Goal: Check status: Check status

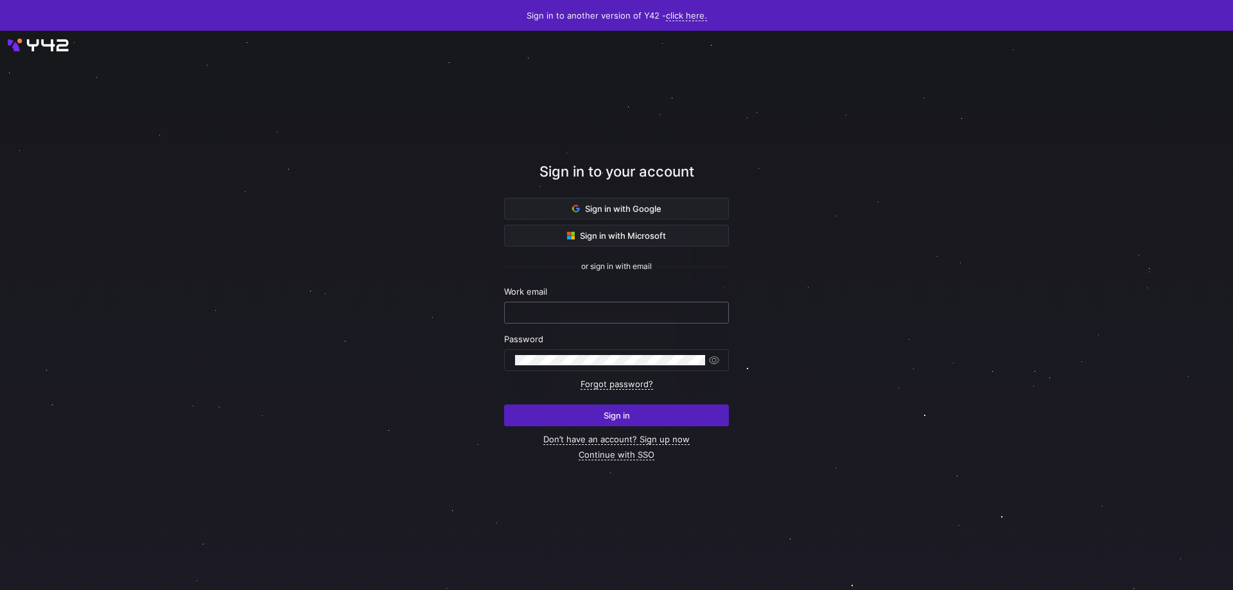
click at [577, 308] on input "text" at bounding box center [616, 313] width 203 height 10
type input "[PERSON_NAME][EMAIL_ADDRESS][DOMAIN_NAME]"
click at [590, 353] on div at bounding box center [610, 360] width 190 height 21
click at [504, 405] on button "Sign in" at bounding box center [616, 416] width 225 height 22
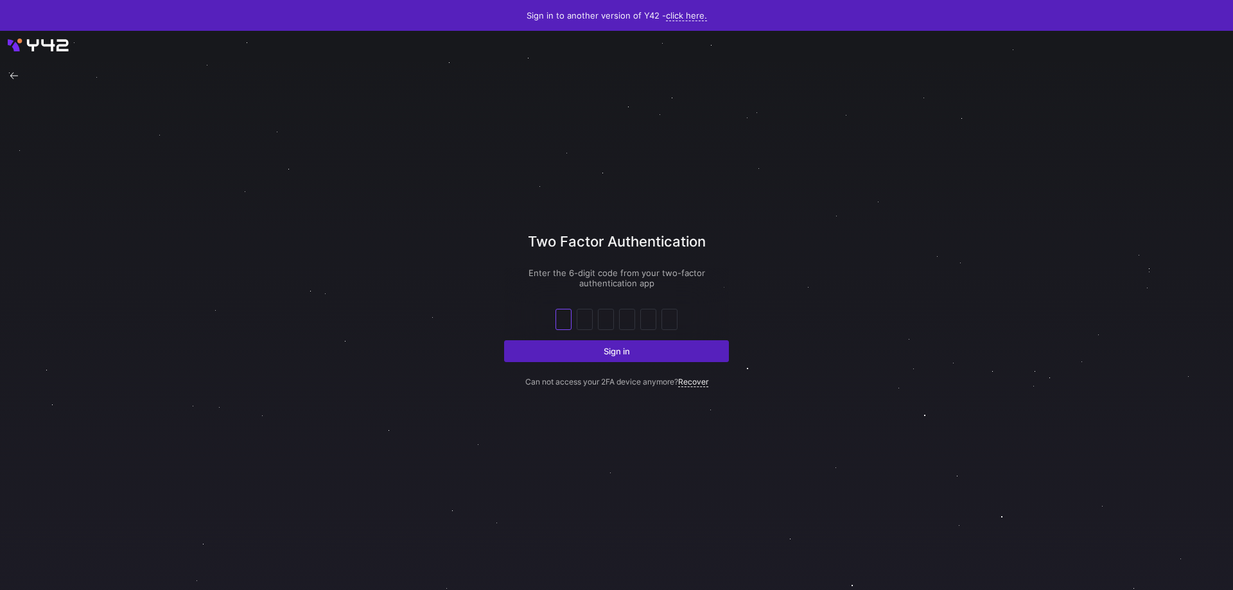
type input "8"
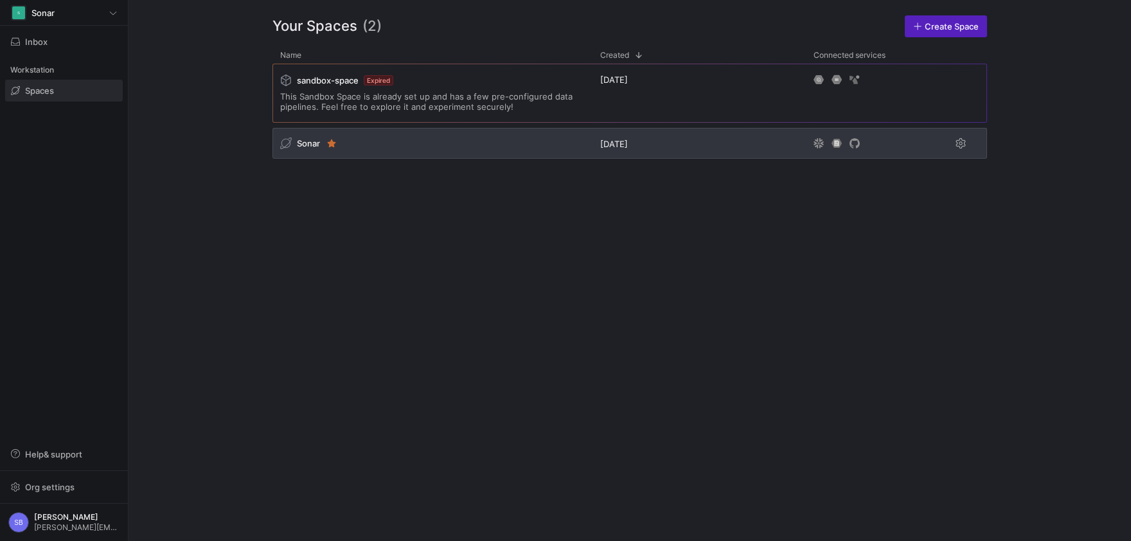
click at [308, 143] on span "Sonar" at bounding box center [308, 143] width 23 height 10
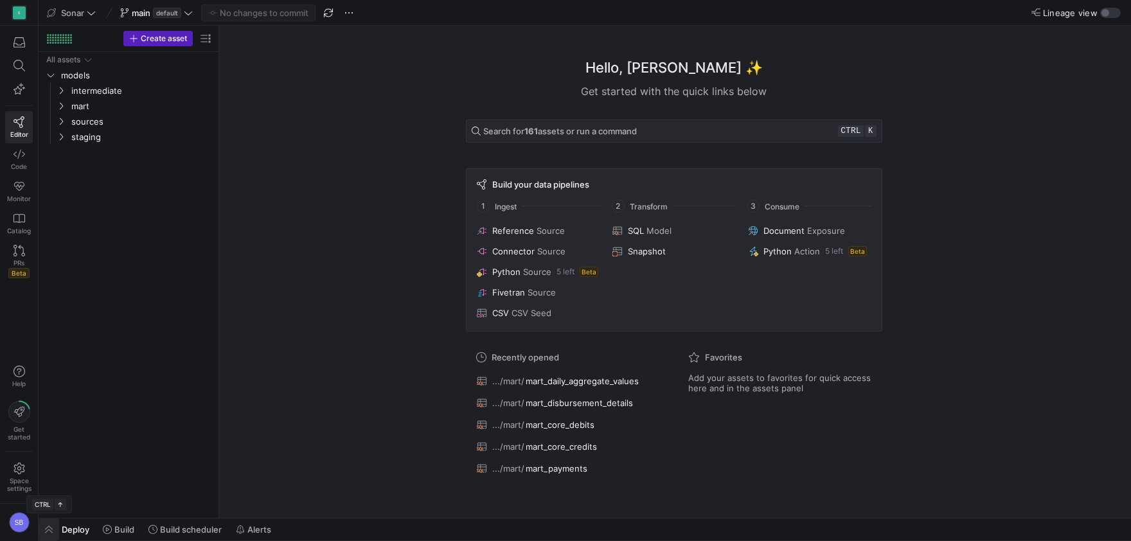
click at [51, 530] on span "button" at bounding box center [49, 529] width 21 height 22
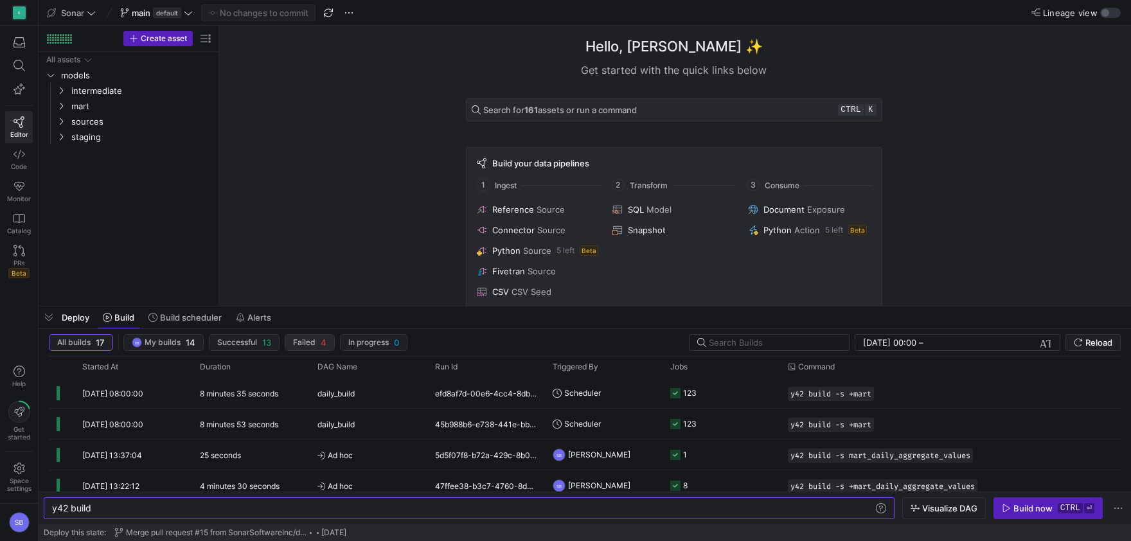
click at [279, 345] on span "button" at bounding box center [243, 342] width 69 height 15
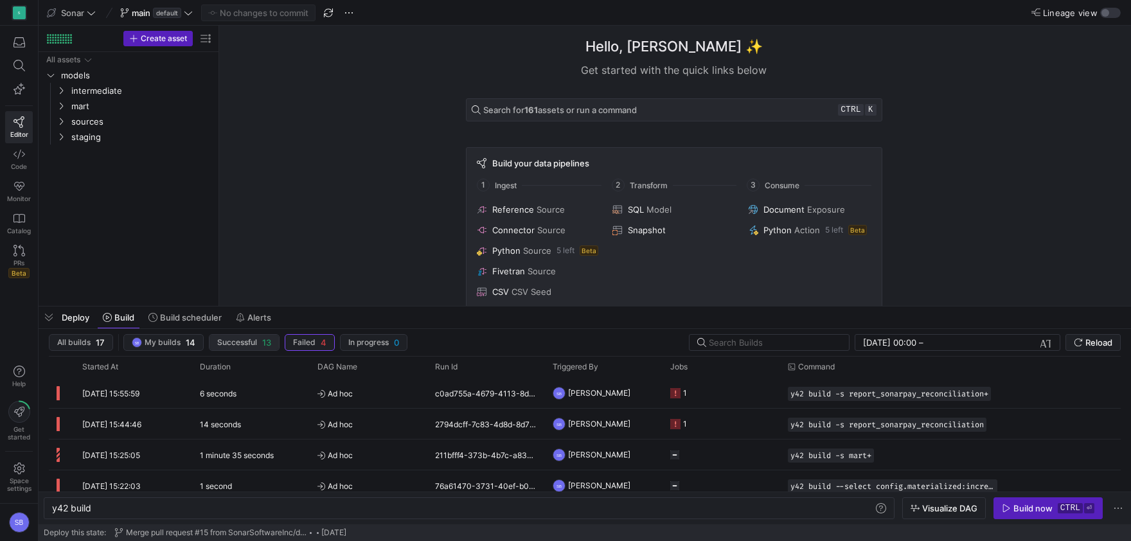
click at [246, 346] on span "Successful" at bounding box center [237, 342] width 40 height 9
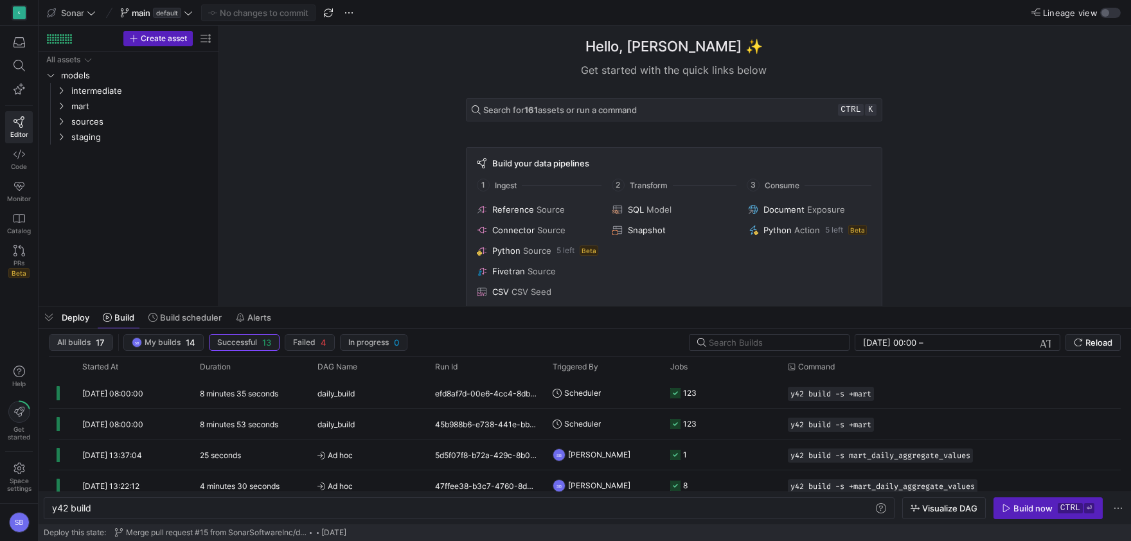
click at [93, 342] on span "All builds 17" at bounding box center [81, 342] width 48 height 10
click at [265, 398] on y42-duration "8 minutes 35 seconds" at bounding box center [239, 394] width 78 height 10
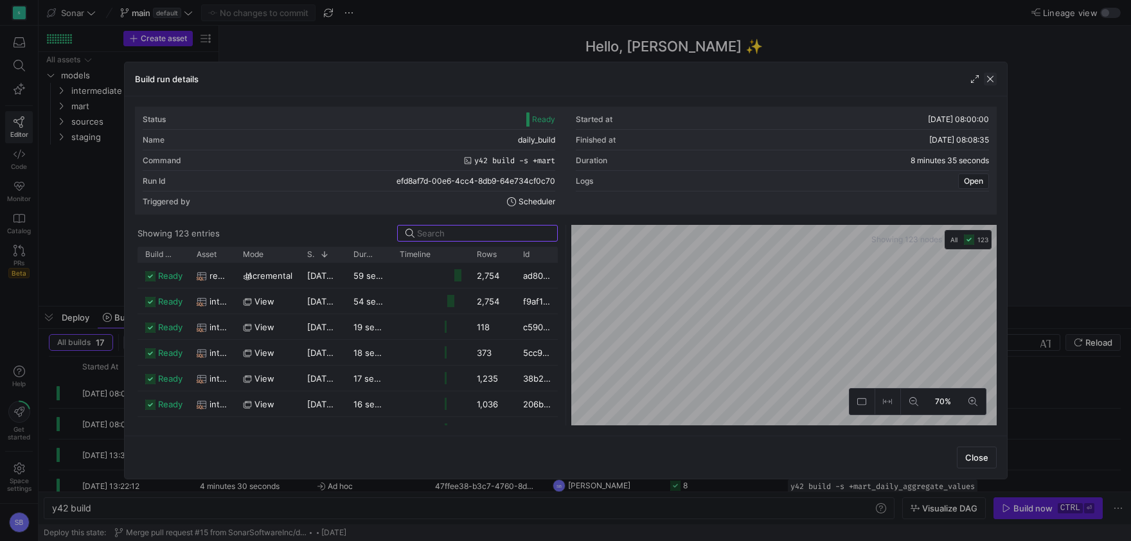
click at [989, 79] on span "button" at bounding box center [989, 79] width 13 height 13
